Goal: Transaction & Acquisition: Subscribe to service/newsletter

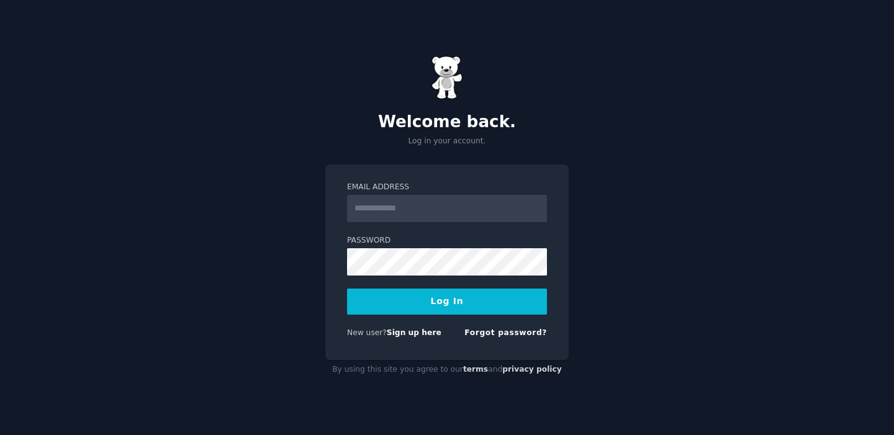
click at [380, 210] on input "Email Address" at bounding box center [447, 208] width 200 height 27
type input "**********"
click at [424, 299] on button "Log In" at bounding box center [447, 302] width 200 height 26
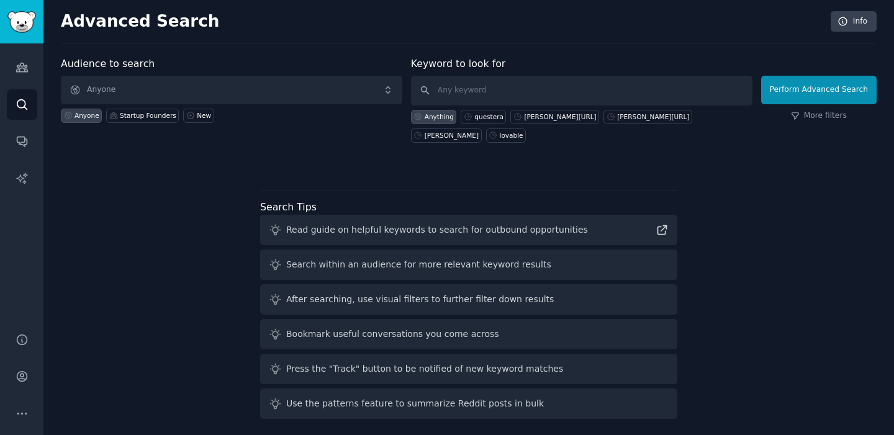
click at [117, 104] on div "Anyone Startup Founders New" at bounding box center [231, 113] width 341 height 19
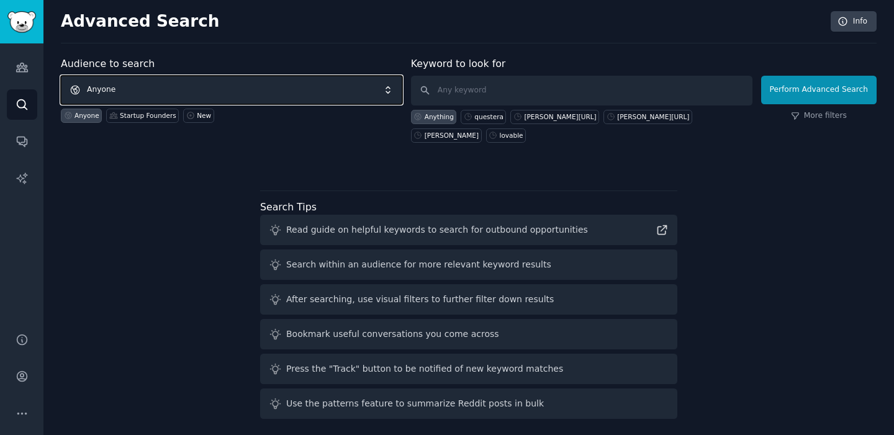
click at [112, 92] on span "Anyone" at bounding box center [231, 90] width 341 height 29
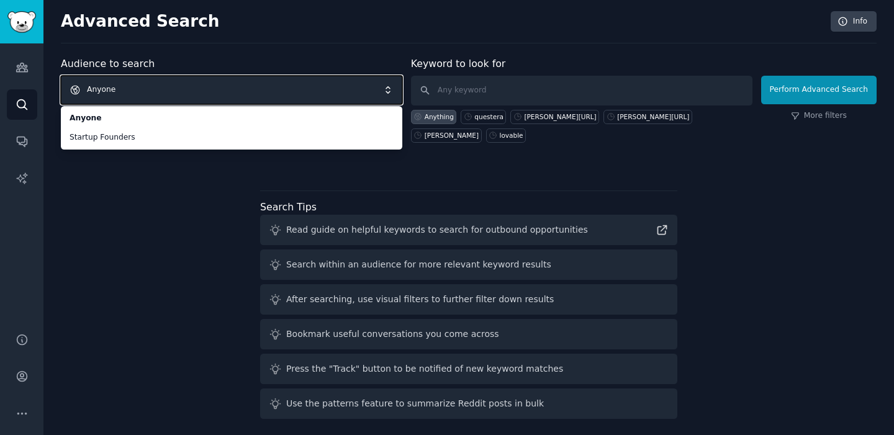
click at [146, 240] on div "Audience to search Anyone Anyone Startup Founders Anyone Startup Founders New K…" at bounding box center [469, 239] width 816 height 367
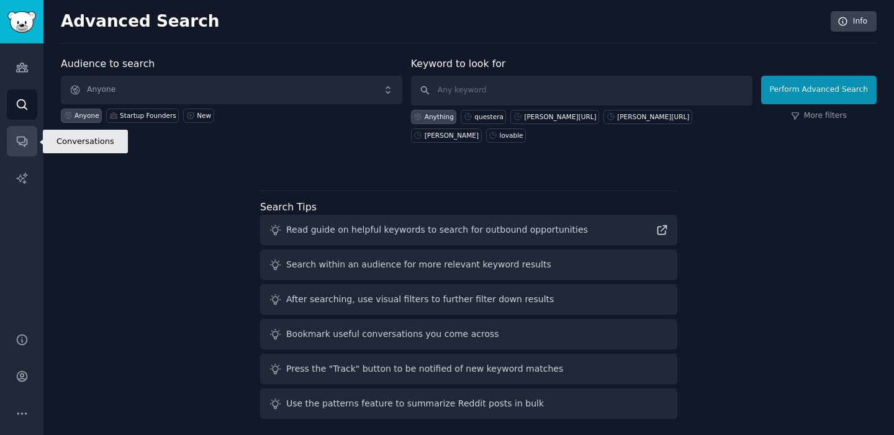
click at [19, 132] on link "Conversations" at bounding box center [22, 141] width 30 height 30
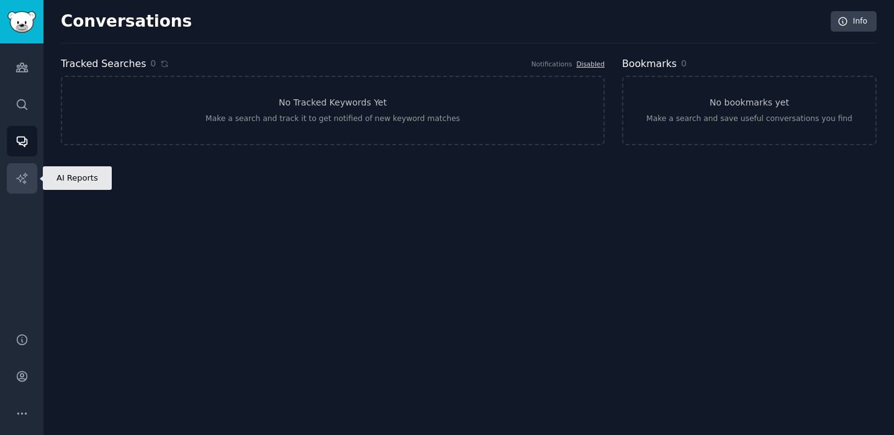
click at [19, 185] on link "AI Reports" at bounding box center [22, 178] width 30 height 30
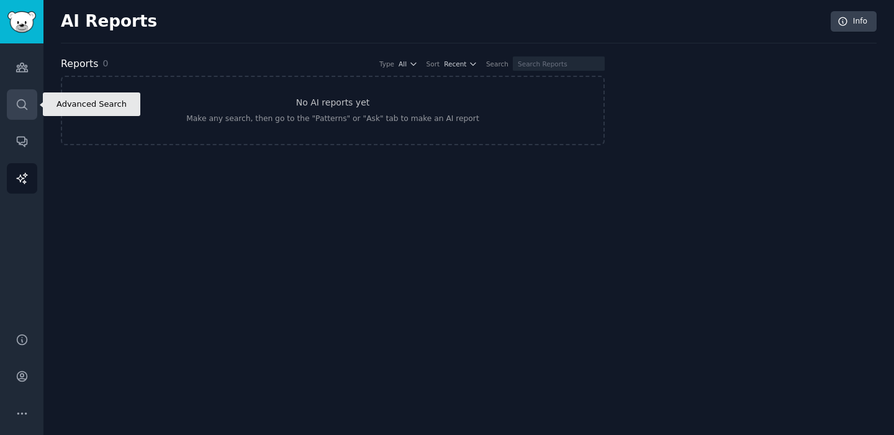
click at [19, 108] on icon "Sidebar" at bounding box center [22, 104] width 13 height 13
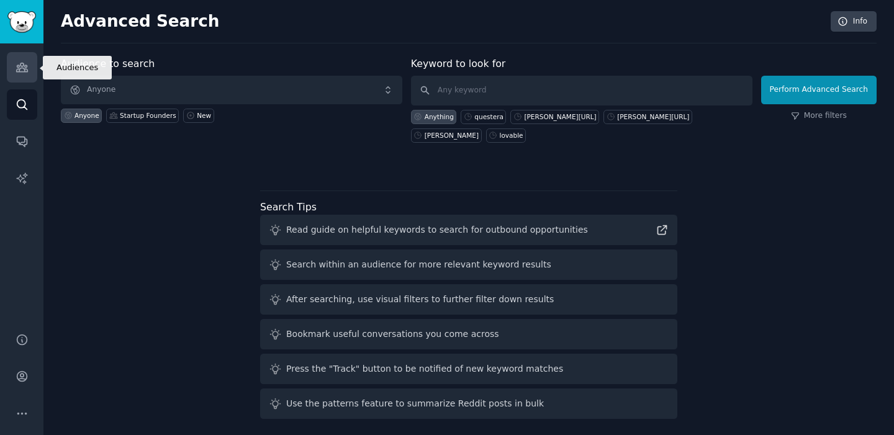
click at [19, 75] on link "Audiences" at bounding box center [22, 67] width 30 height 30
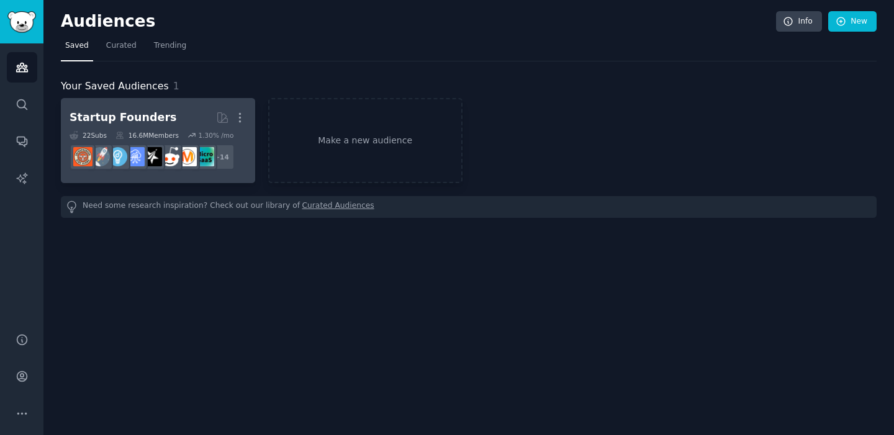
click at [99, 140] on dd "r/EntrepreneurRideAlong + 14" at bounding box center [158, 157] width 177 height 35
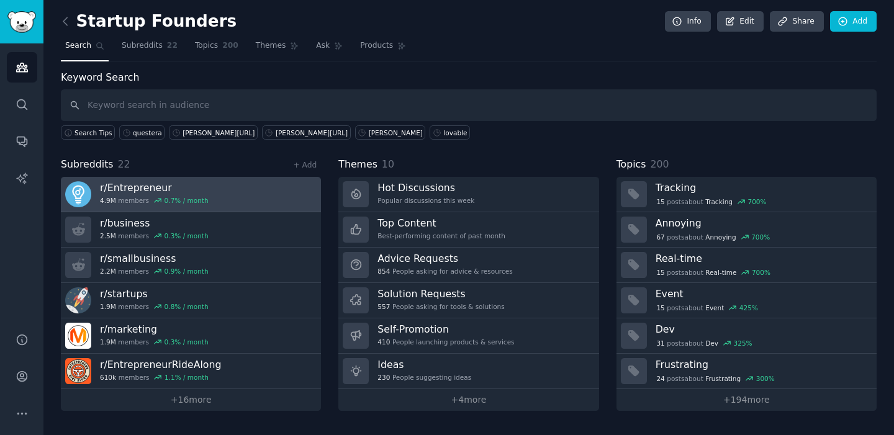
click at [267, 191] on link "r/ Entrepreneur 4.9M members 0.7 % / month" at bounding box center [191, 194] width 260 height 35
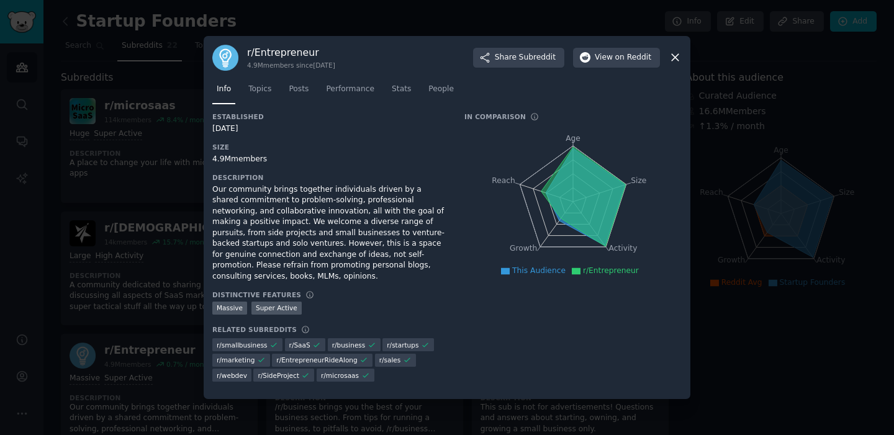
click at [668, 57] on icon at bounding box center [674, 57] width 13 height 13
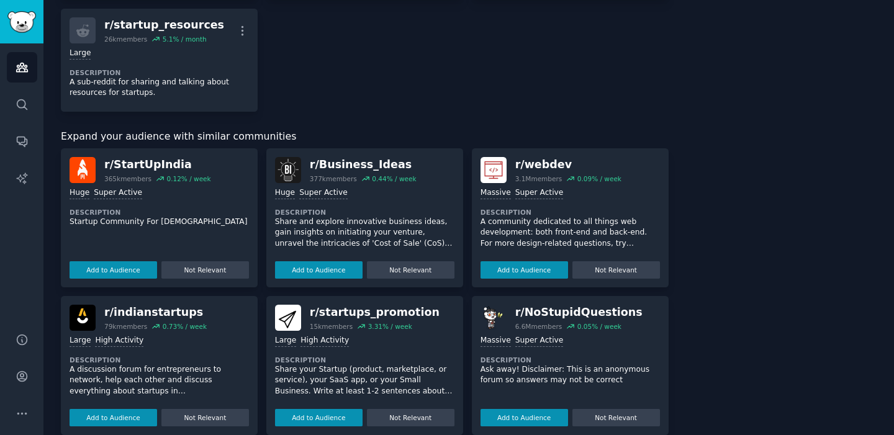
scroll to position [1249, 0]
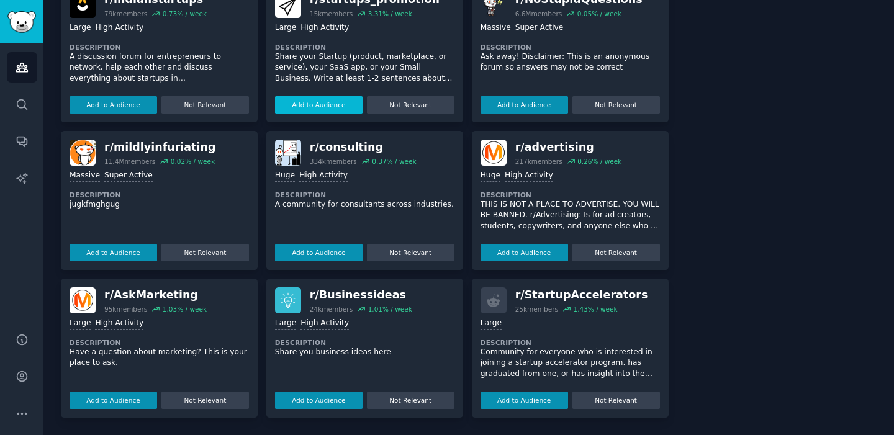
click at [333, 102] on button "Add to Audience" at bounding box center [319, 104] width 88 height 17
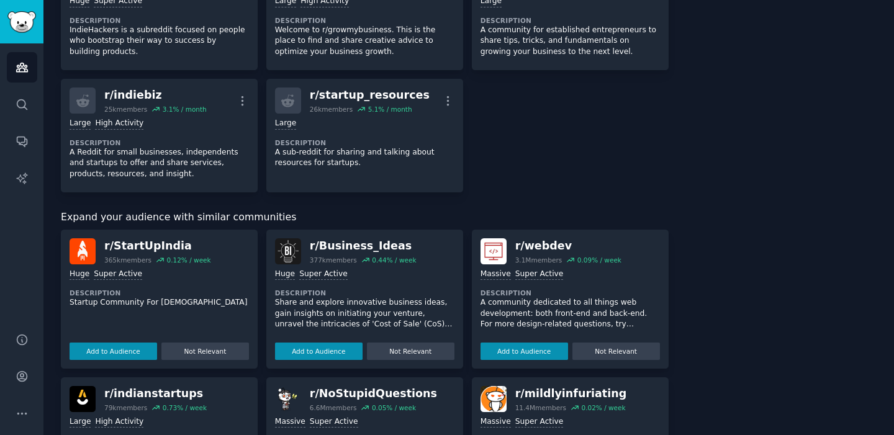
scroll to position [995, 0]
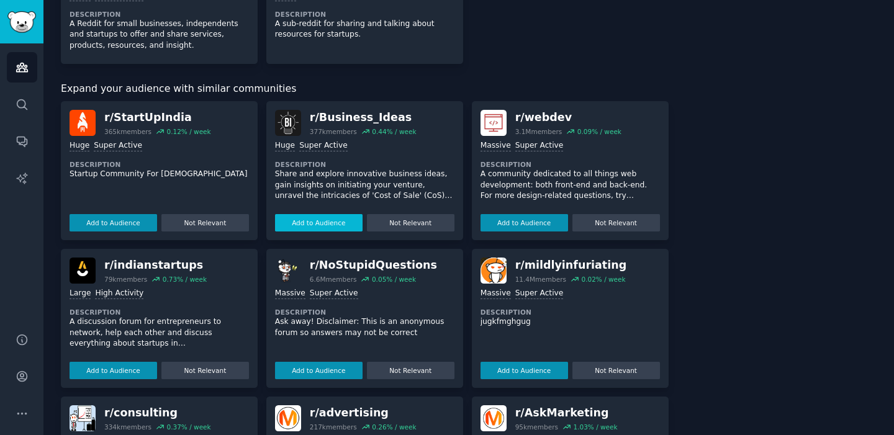
click at [318, 223] on button "Add to Audience" at bounding box center [319, 222] width 88 height 17
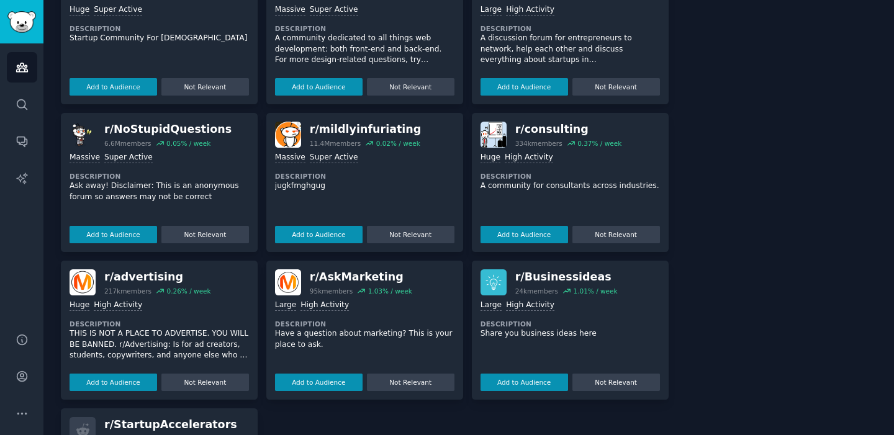
scroll to position [1161, 0]
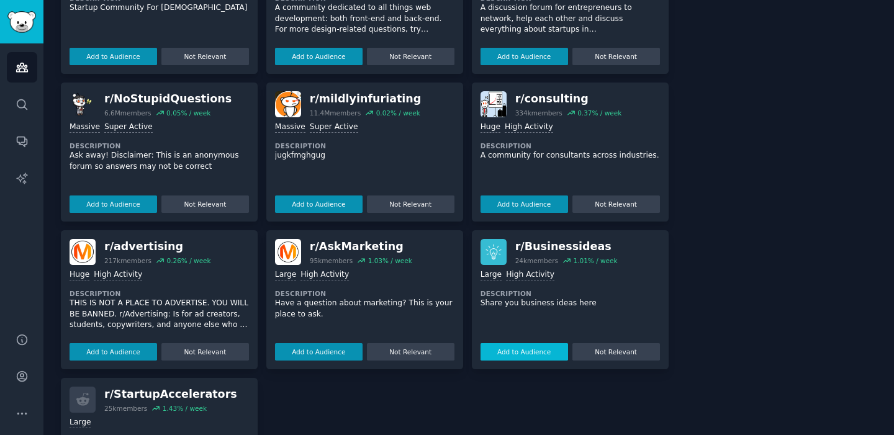
click at [517, 346] on button "Add to Audience" at bounding box center [524, 351] width 88 height 17
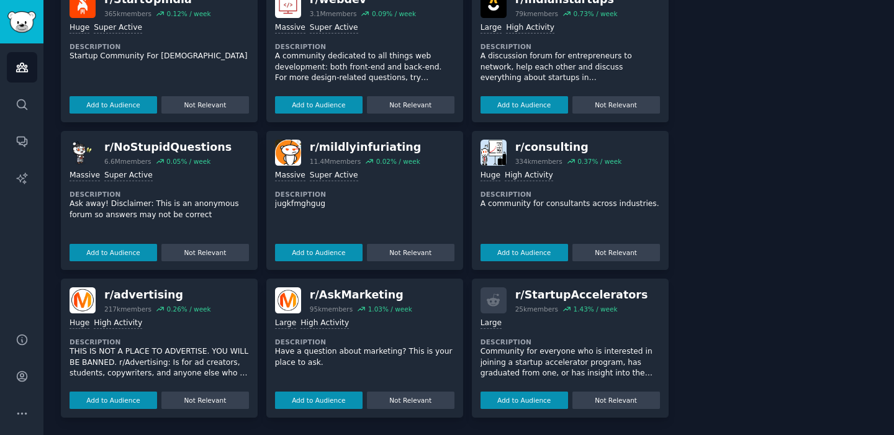
scroll to position [1112, 0]
click at [310, 397] on button "Add to Audience" at bounding box center [319, 400] width 88 height 17
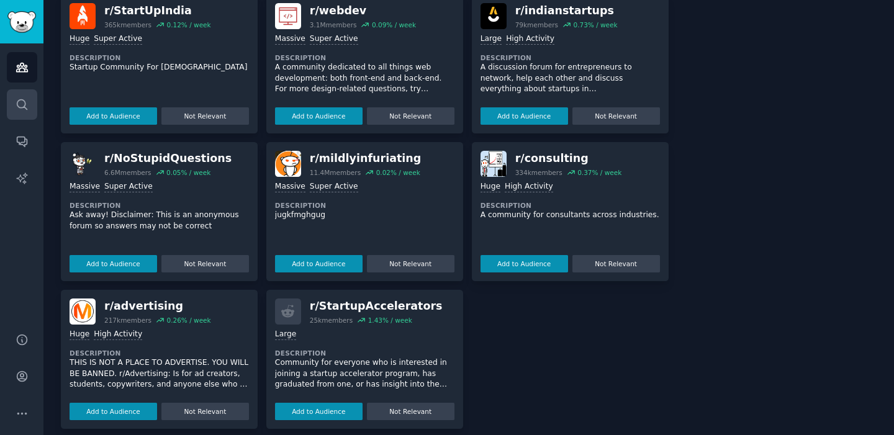
scroll to position [1234, 0]
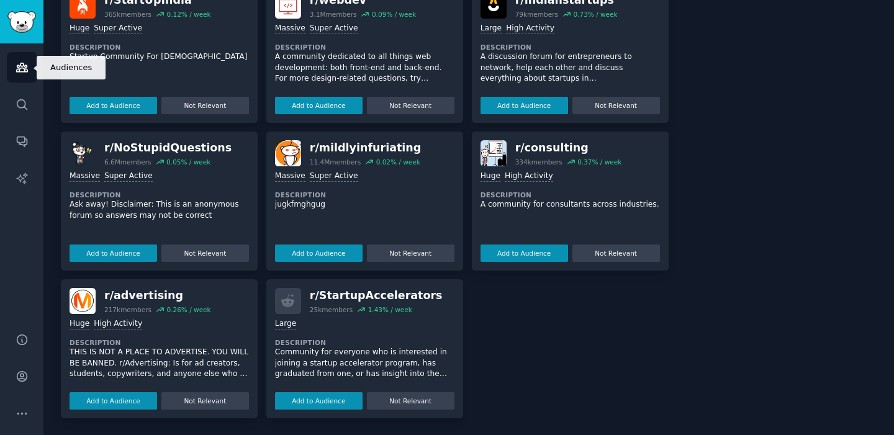
click at [16, 70] on icon "Sidebar" at bounding box center [22, 67] width 13 height 13
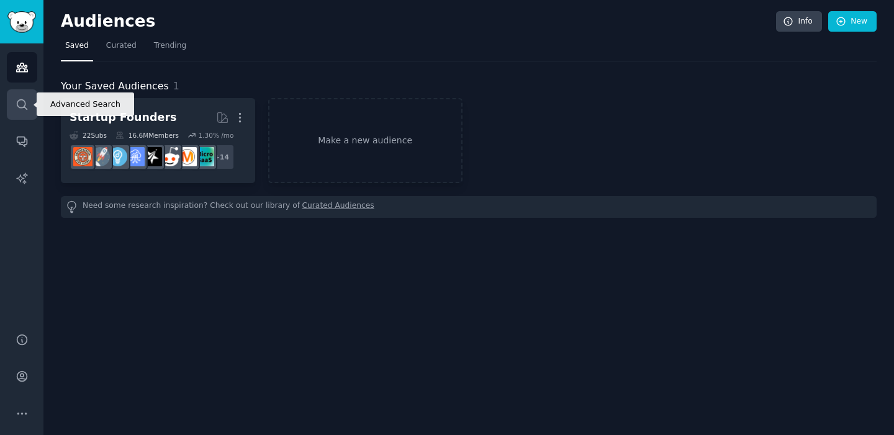
click at [12, 99] on link "Search" at bounding box center [22, 104] width 30 height 30
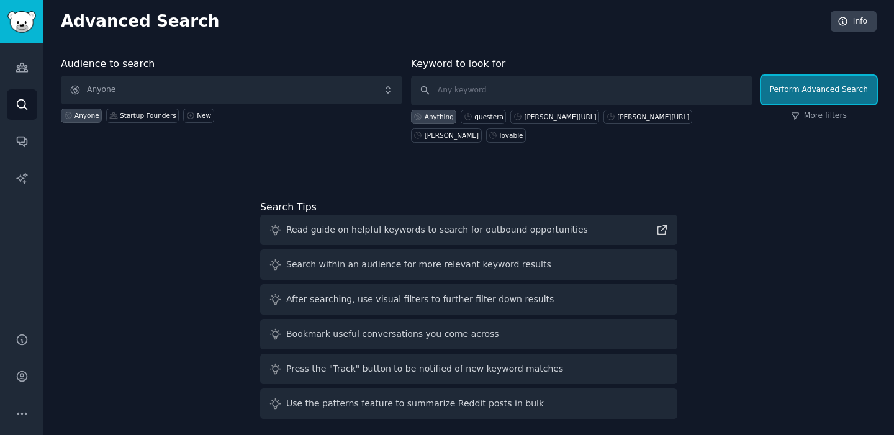
click at [819, 91] on button "Perform Advanced Search" at bounding box center [818, 90] width 115 height 29
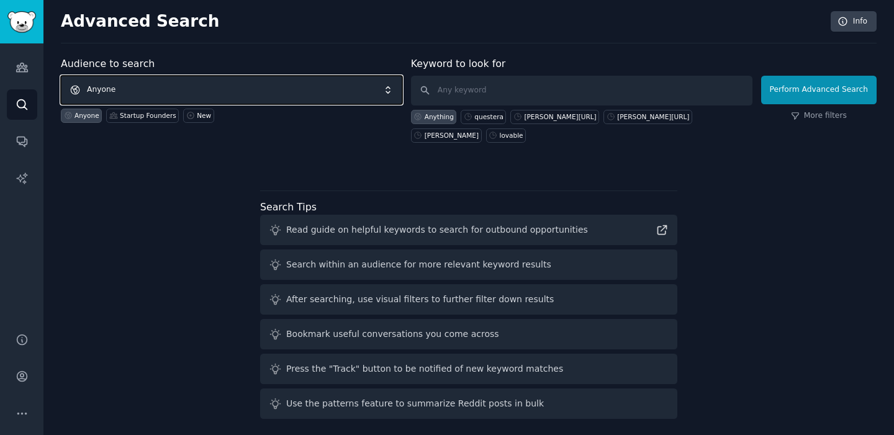
click at [133, 101] on span "Anyone" at bounding box center [231, 90] width 341 height 29
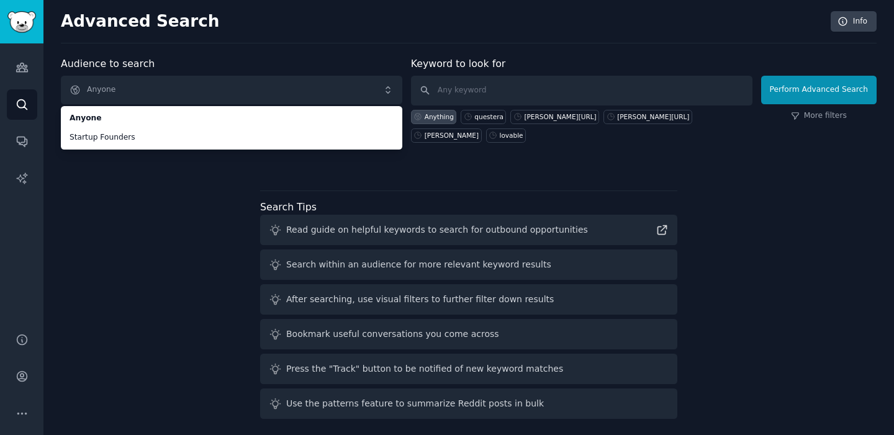
click at [150, 197] on div "Audience to search Anyone Anyone Startup Founders Anyone Startup Founders New K…" at bounding box center [469, 239] width 816 height 367
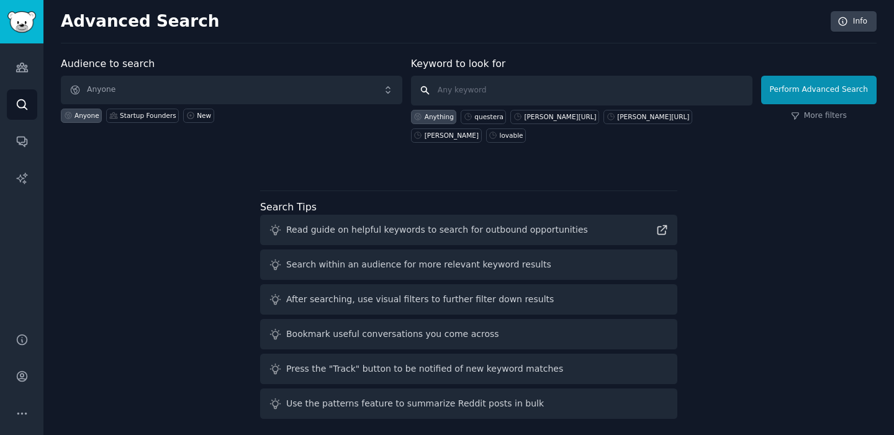
click at [480, 92] on input "text" at bounding box center [581, 91] width 341 height 30
type input "email marketing"
click at [805, 91] on button "Perform Advanced Search" at bounding box center [818, 90] width 115 height 29
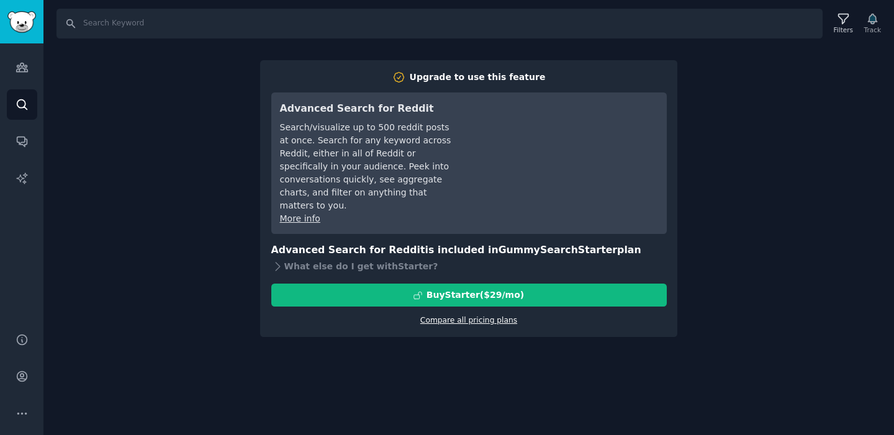
click at [464, 316] on link "Compare all pricing plans" at bounding box center [468, 320] width 97 height 9
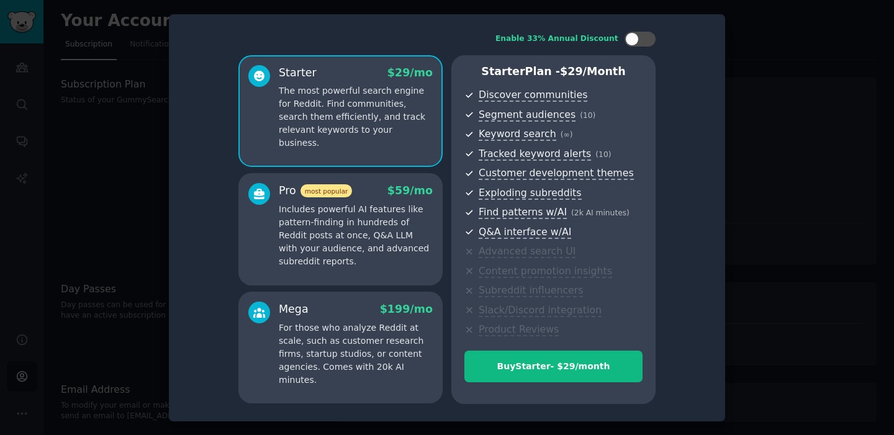
click at [817, 159] on div at bounding box center [447, 217] width 894 height 435
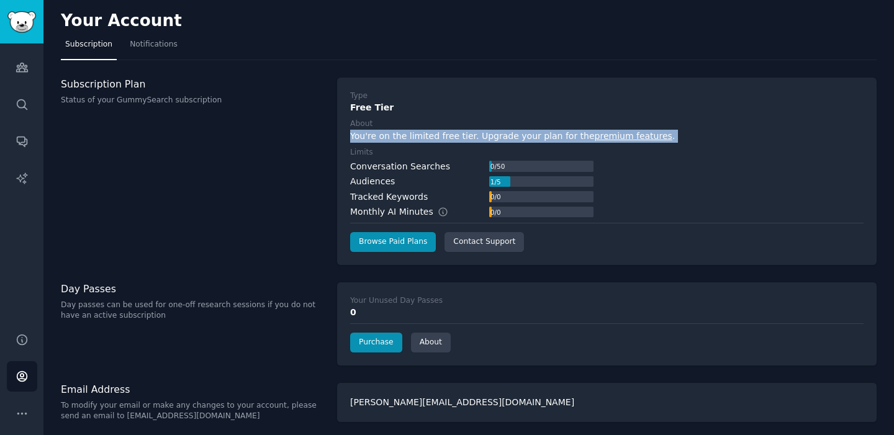
drag, startPoint x: 348, startPoint y: 142, endPoint x: 482, endPoint y: 144, distance: 134.1
click at [482, 144] on div "Type Free Tier About You're on the limited free tier. Upgrade your plan for the…" at bounding box center [606, 171] width 539 height 187
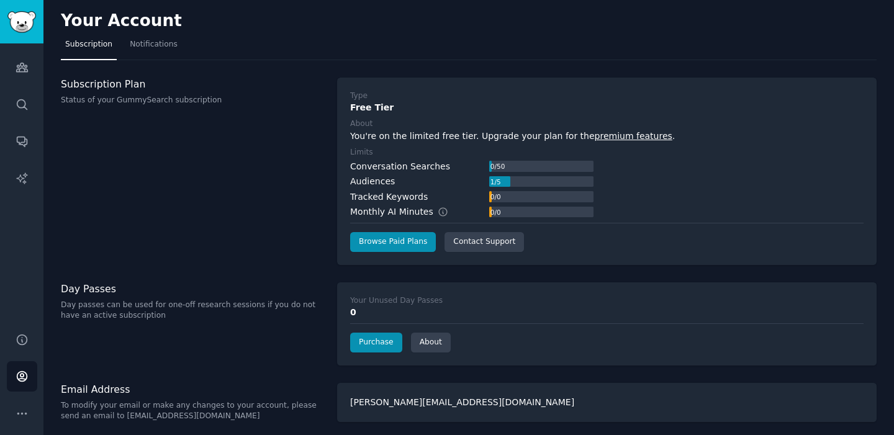
click at [401, 169] on div "Conversation Searches" at bounding box center [400, 166] width 100 height 13
click at [395, 177] on div "Audiences 1 / 5" at bounding box center [471, 181] width 243 height 13
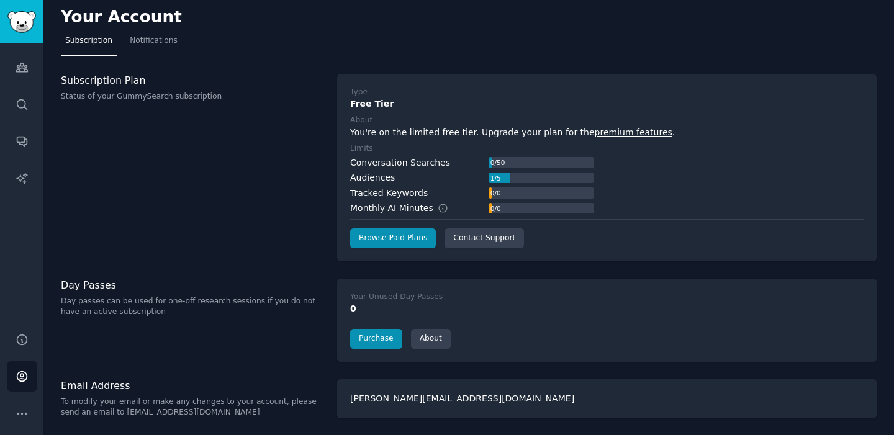
scroll to position [4, 0]
